Goal: Communication & Community: Connect with others

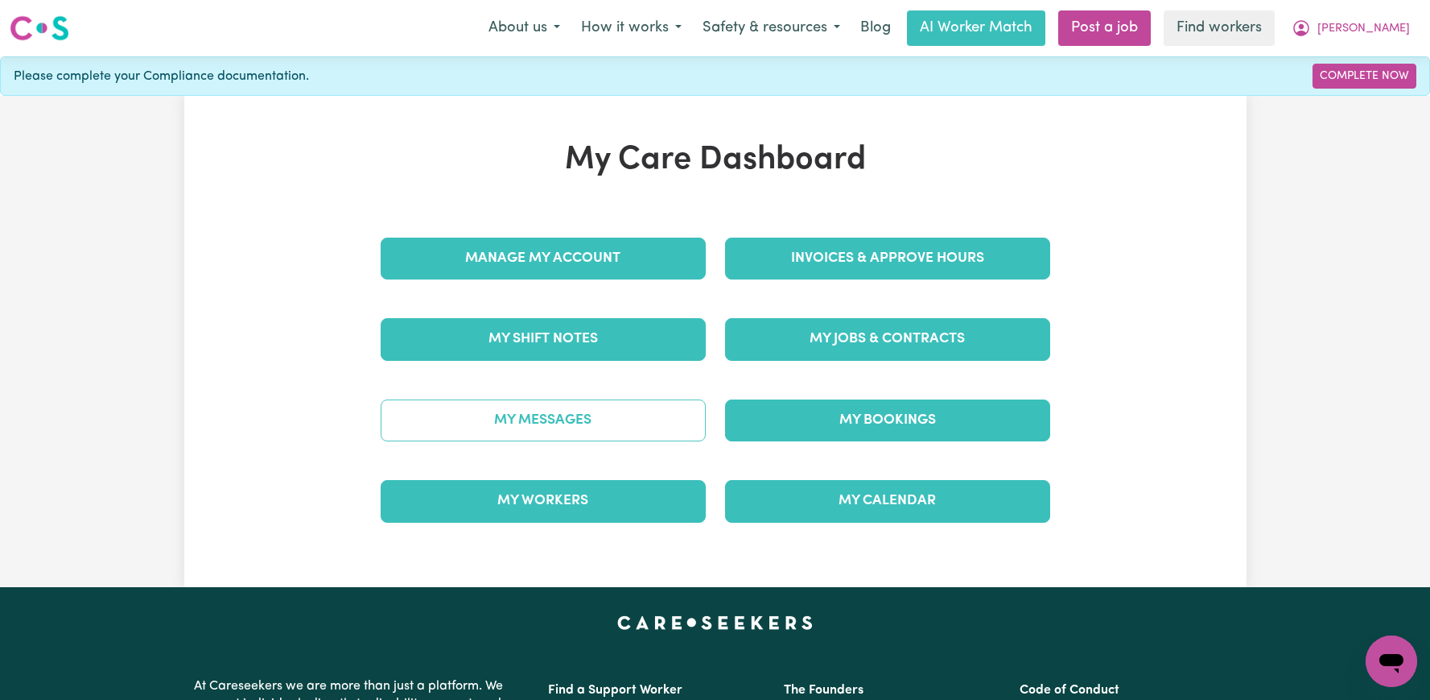
click at [626, 412] on link "My Messages" at bounding box center [543, 420] width 325 height 42
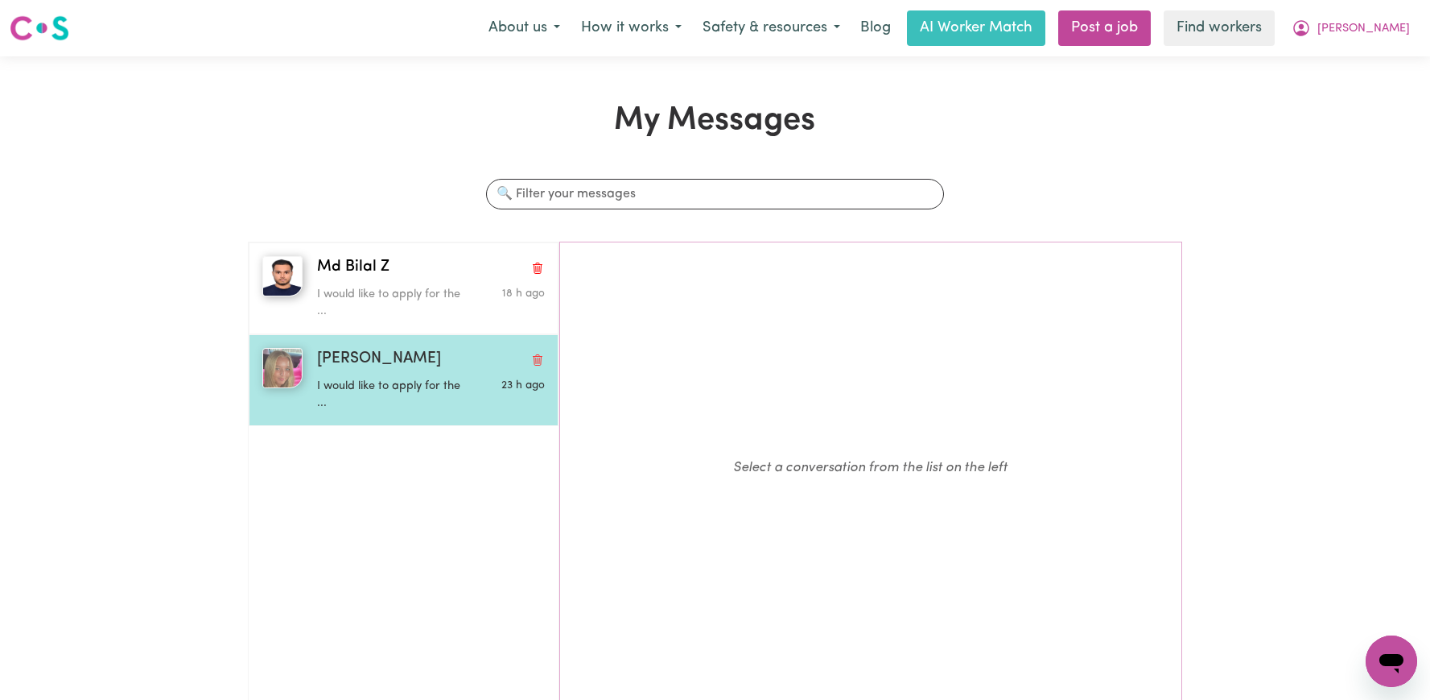
click at [363, 369] on span "[PERSON_NAME]" at bounding box center [379, 359] width 124 height 23
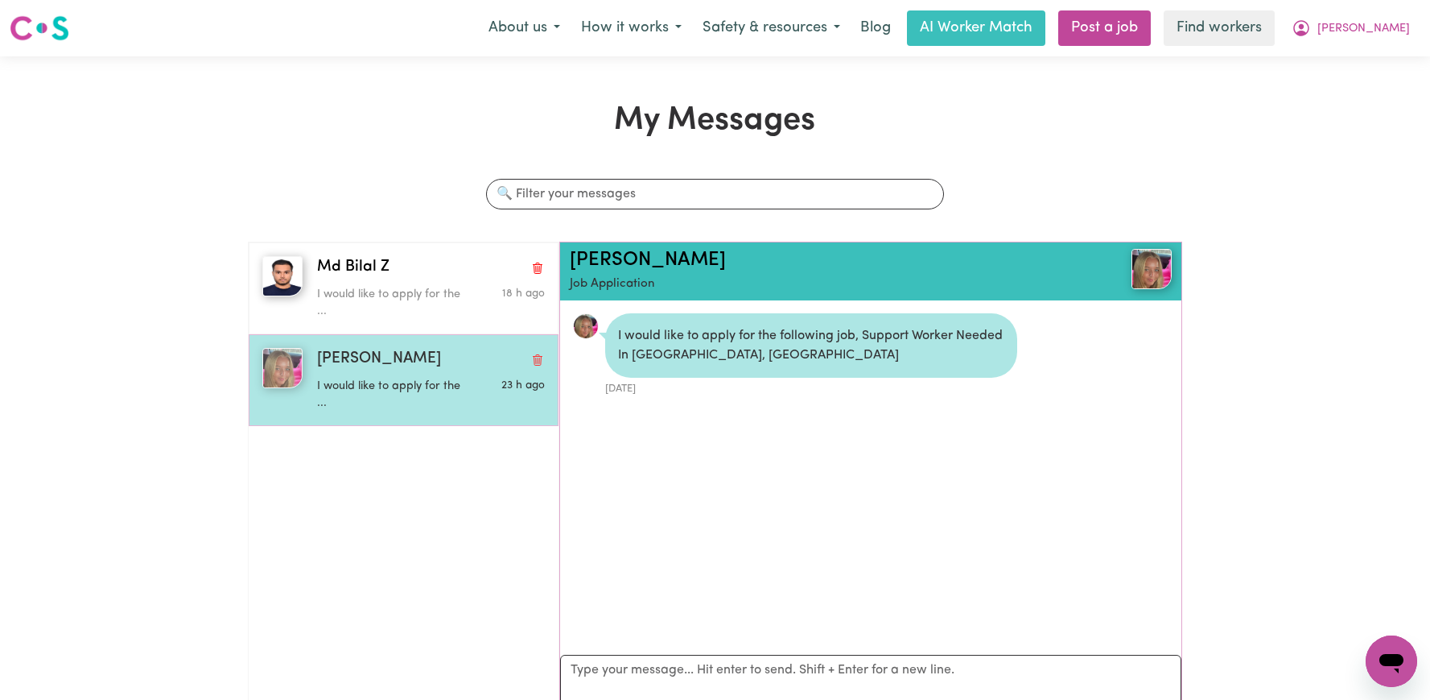
scroll to position [10, 0]
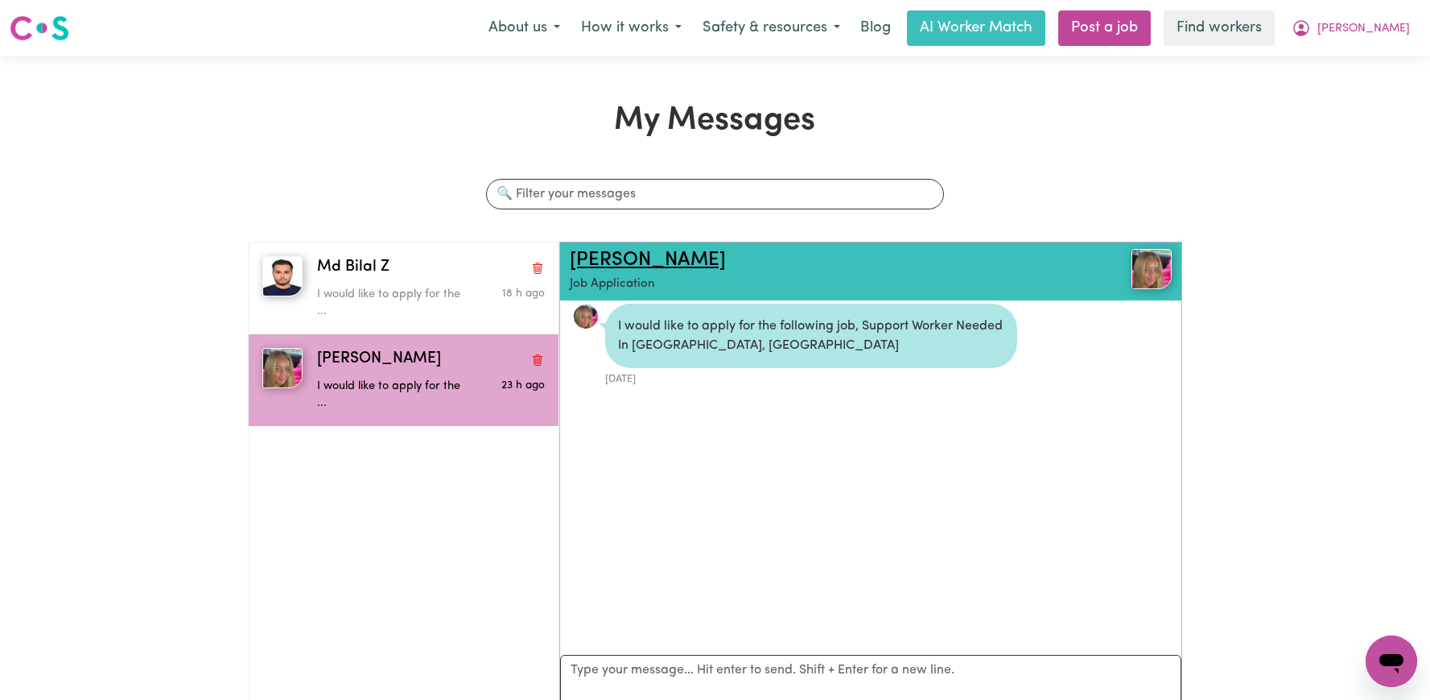
click at [611, 262] on link "[PERSON_NAME]" at bounding box center [648, 259] width 156 height 19
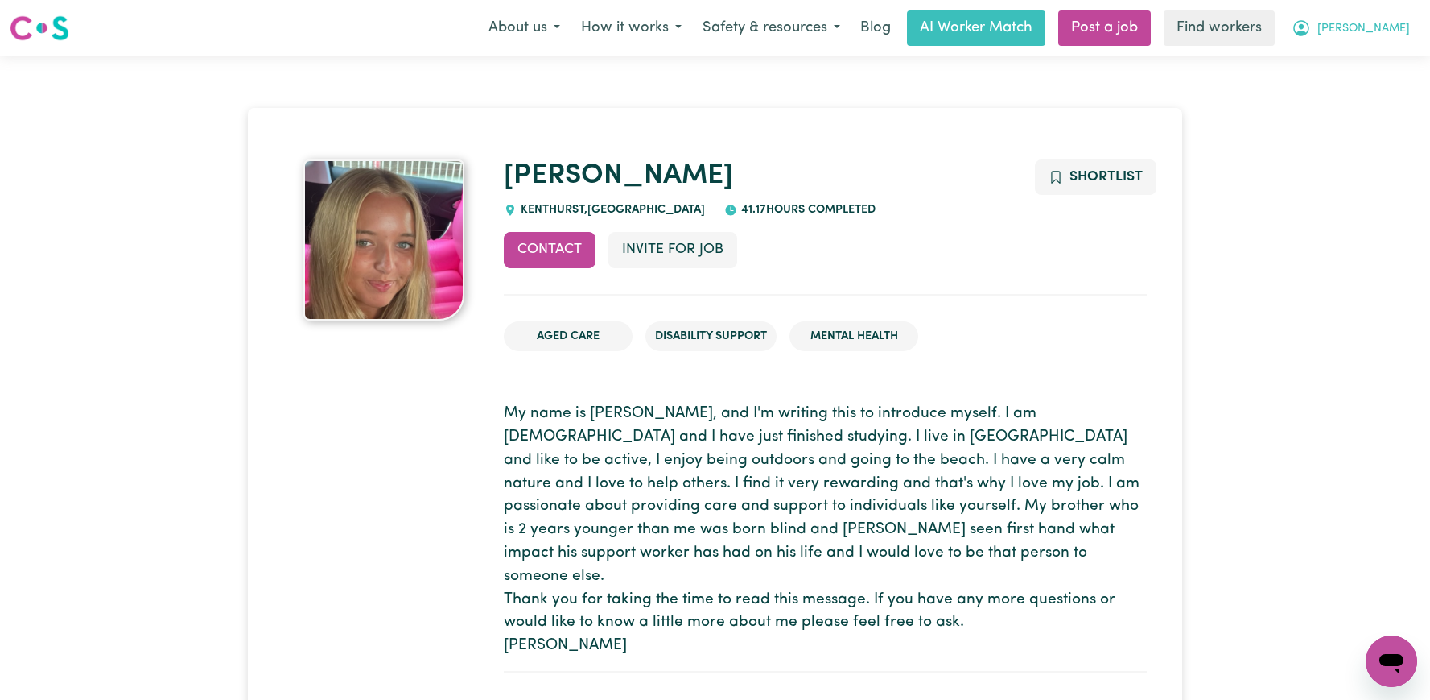
click at [1390, 21] on span "[PERSON_NAME]" at bounding box center [1364, 29] width 93 height 18
click at [1327, 92] on link "Logout" at bounding box center [1356, 92] width 127 height 31
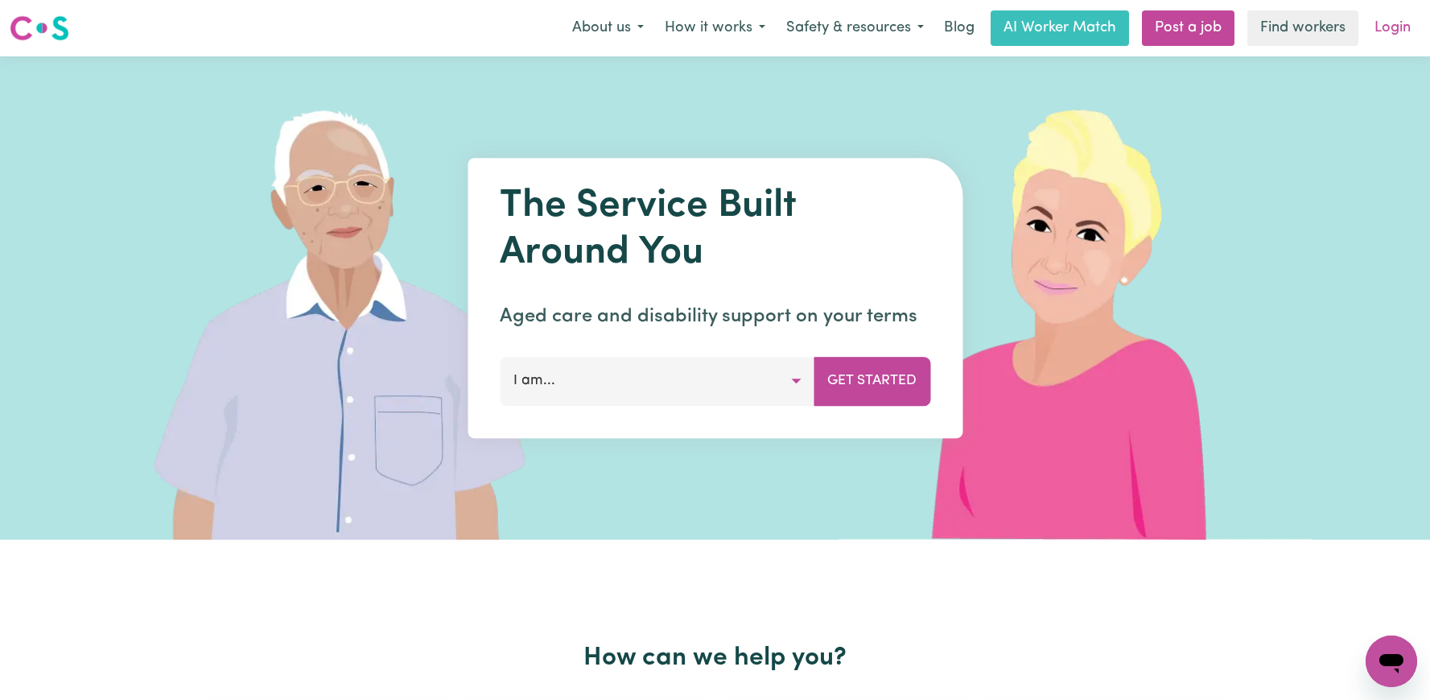
click at [1405, 26] on link "Login" at bounding box center [1393, 27] width 56 height 35
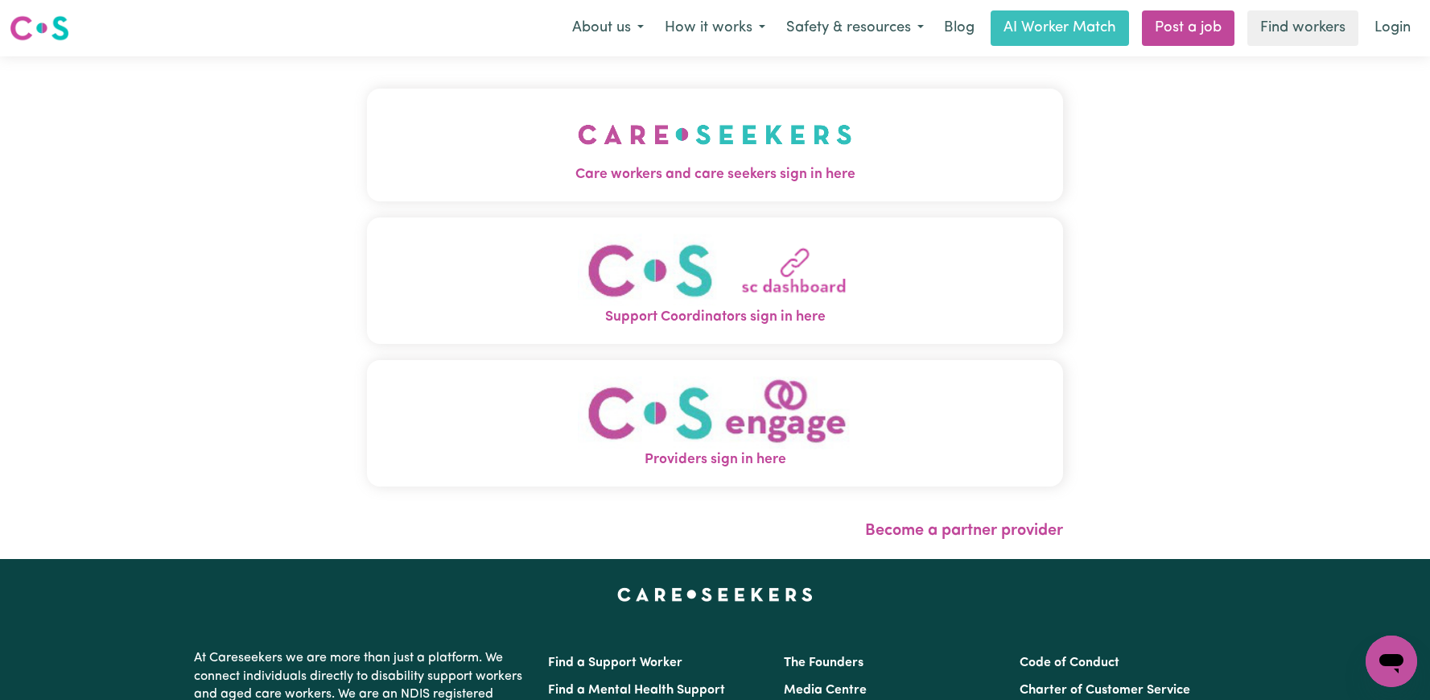
click at [646, 144] on img "Care workers and care seekers sign in here" at bounding box center [715, 135] width 274 height 60
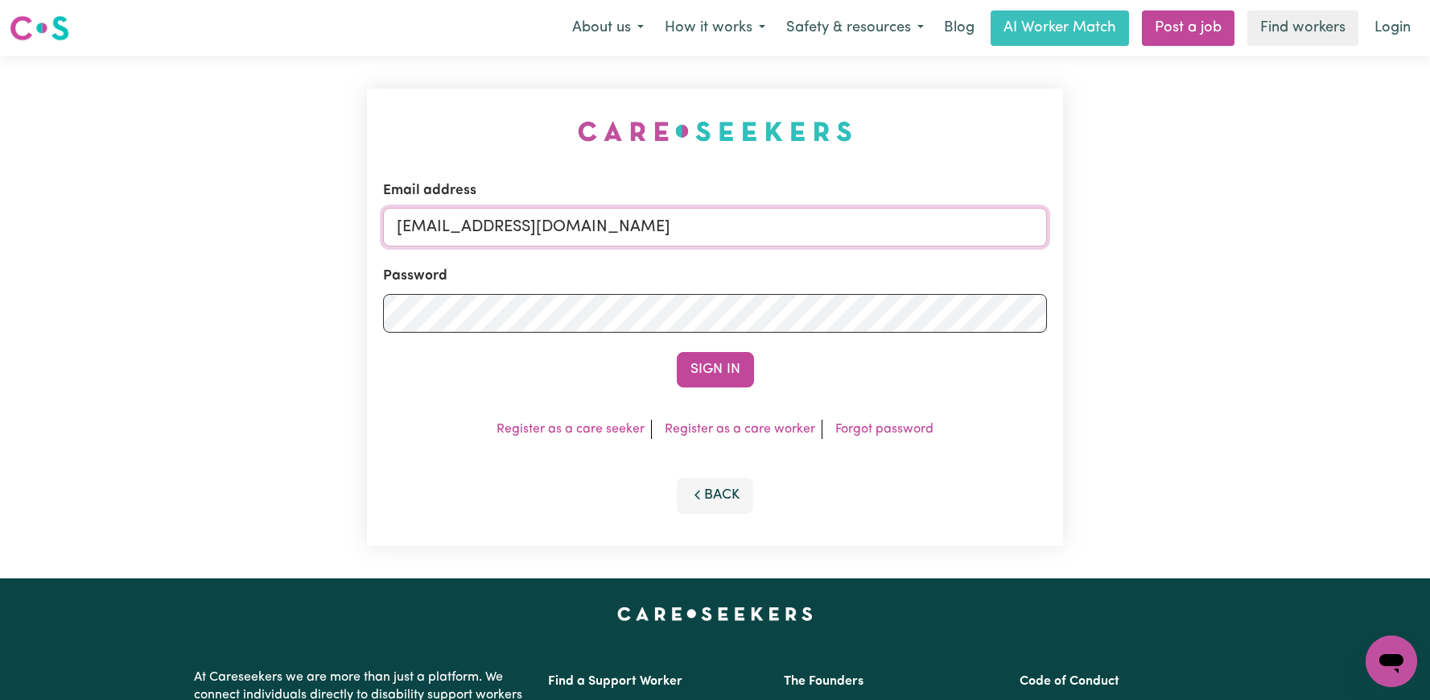
drag, startPoint x: 895, startPoint y: 228, endPoint x: 478, endPoint y: 236, distance: 417.1
click at [478, 236] on input "[EMAIL_ADDRESS][DOMAIN_NAME]" at bounding box center [715, 227] width 664 height 39
paste input "ClientSpringwoodCF"
type input "[EMAIL_ADDRESS][DOMAIN_NAME]"
click at [677, 352] on button "Sign In" at bounding box center [715, 369] width 77 height 35
